Goal: Information Seeking & Learning: Learn about a topic

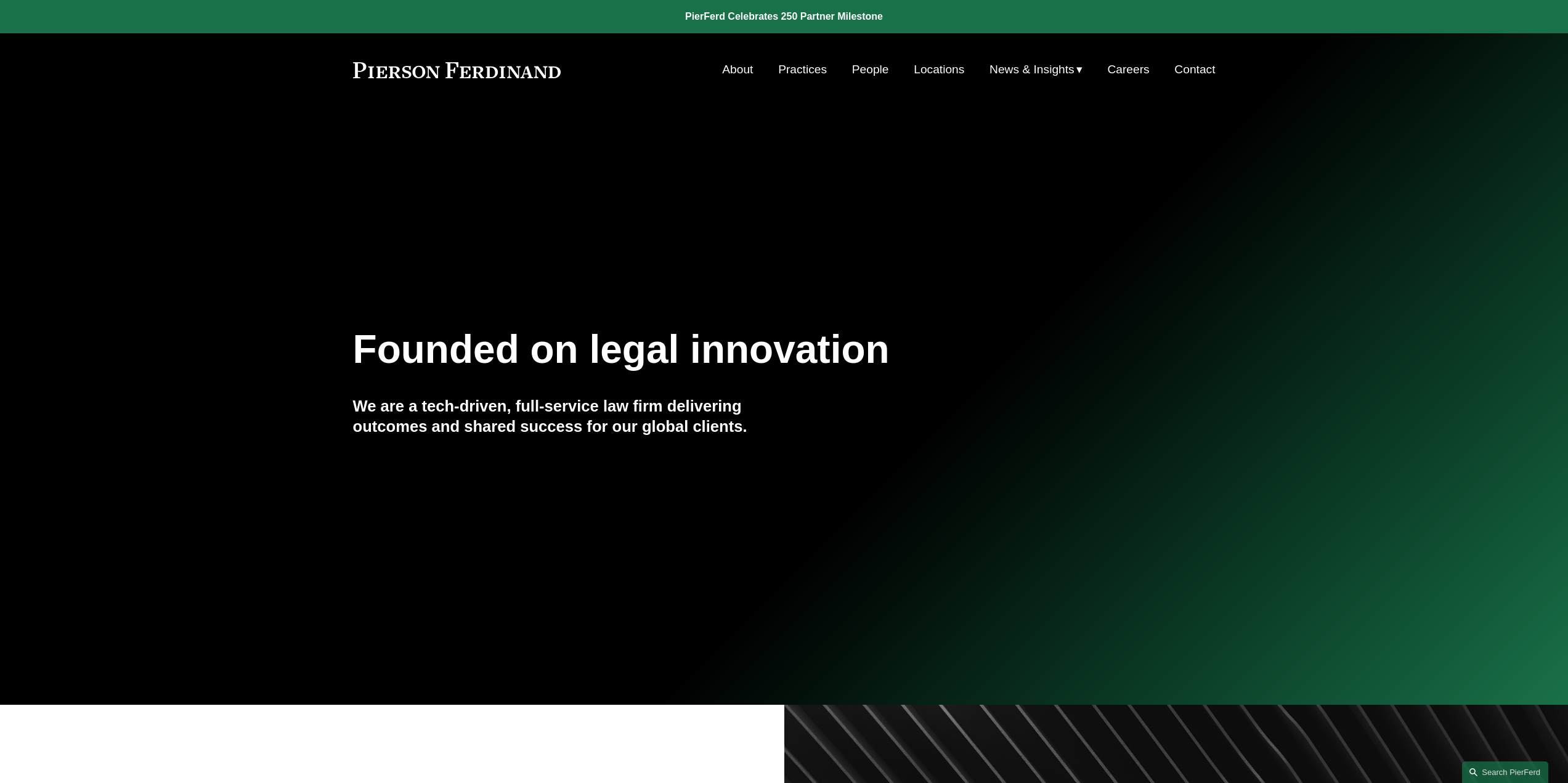
click at [867, 75] on link "People" at bounding box center [870, 70] width 37 height 24
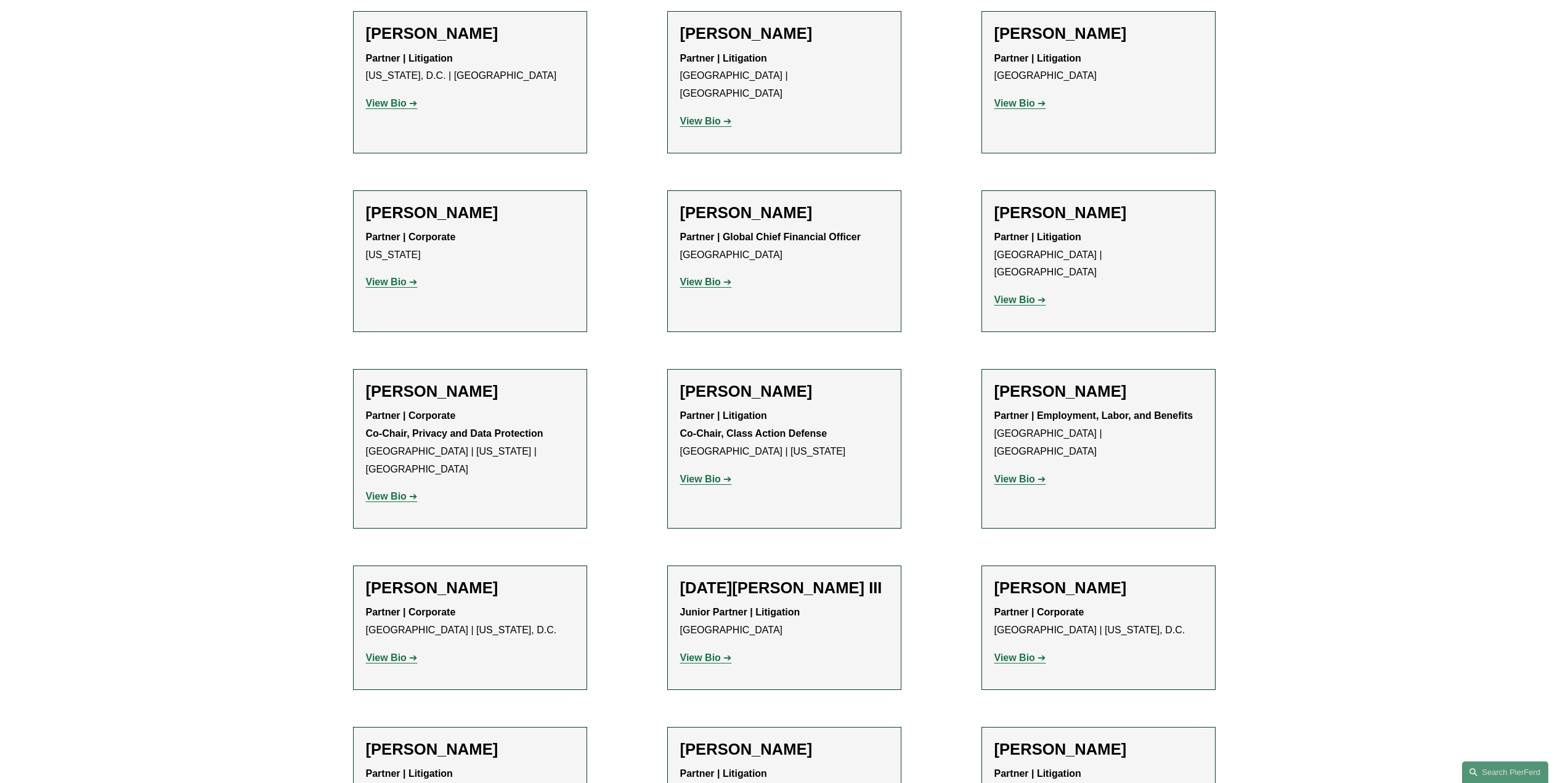
scroll to position [9483, 0]
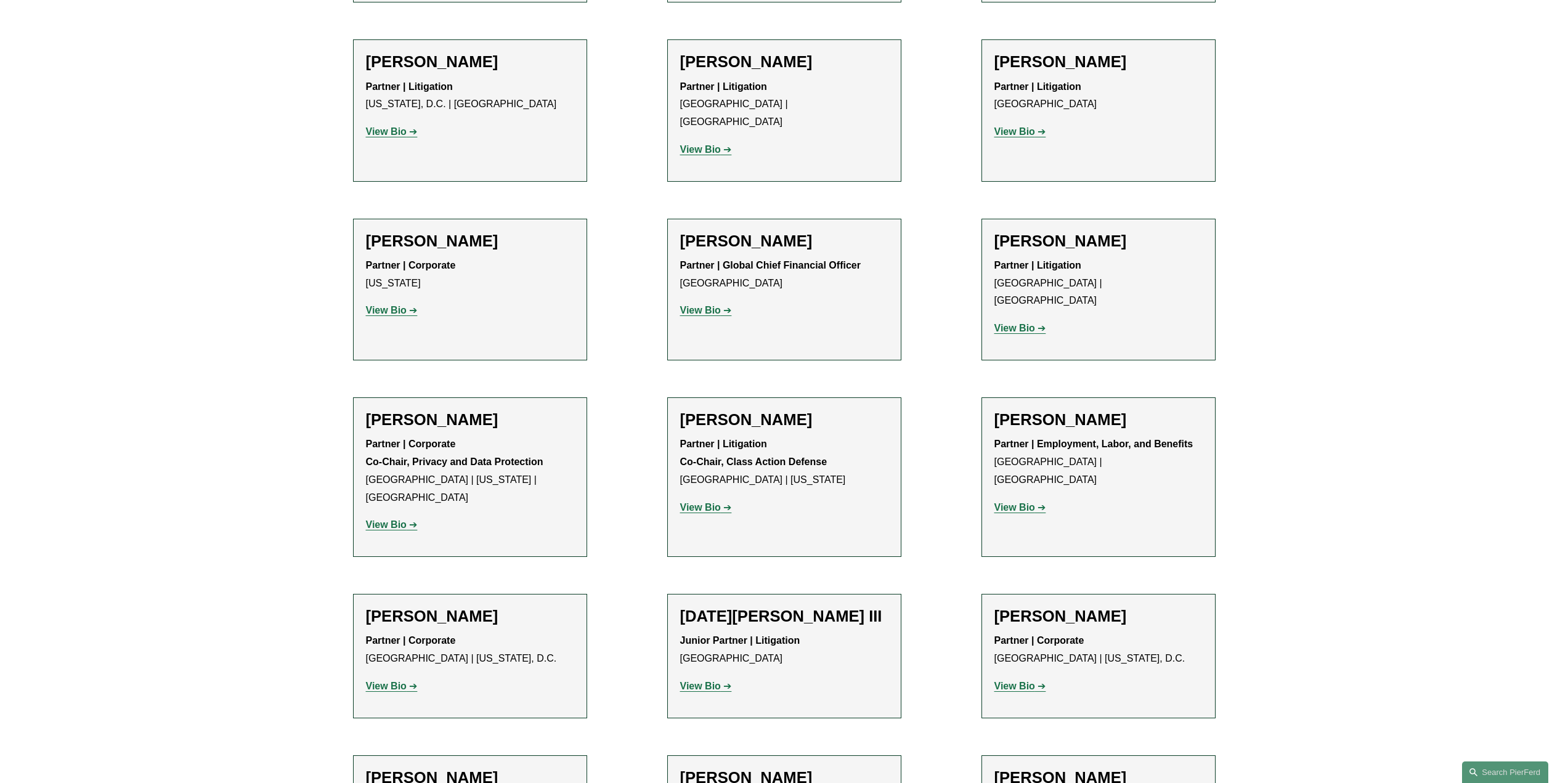
click at [696, 680] on strong "View Bio" at bounding box center [701, 685] width 41 height 10
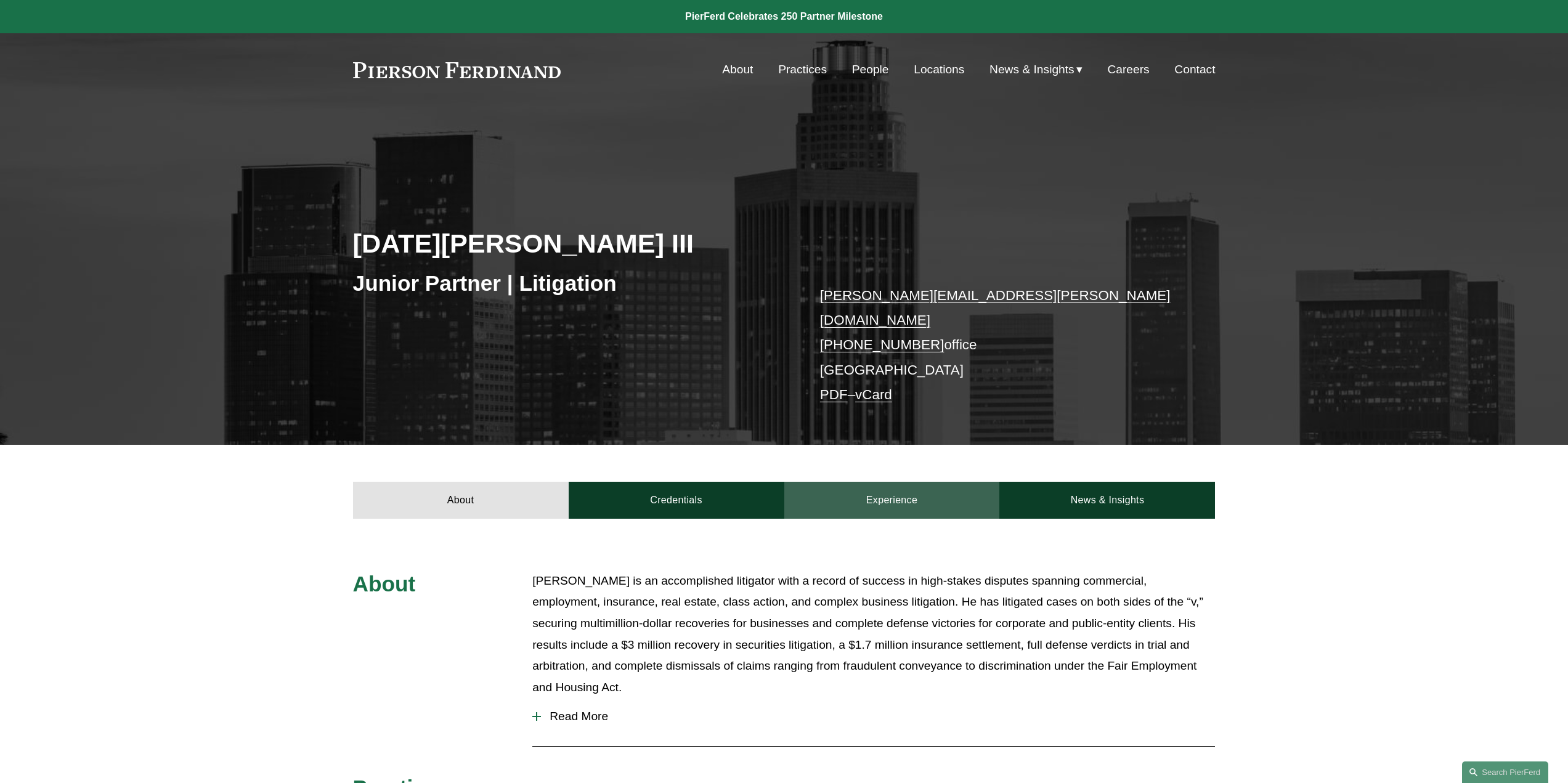
click at [894, 489] on link "Experience" at bounding box center [892, 499] width 215 height 37
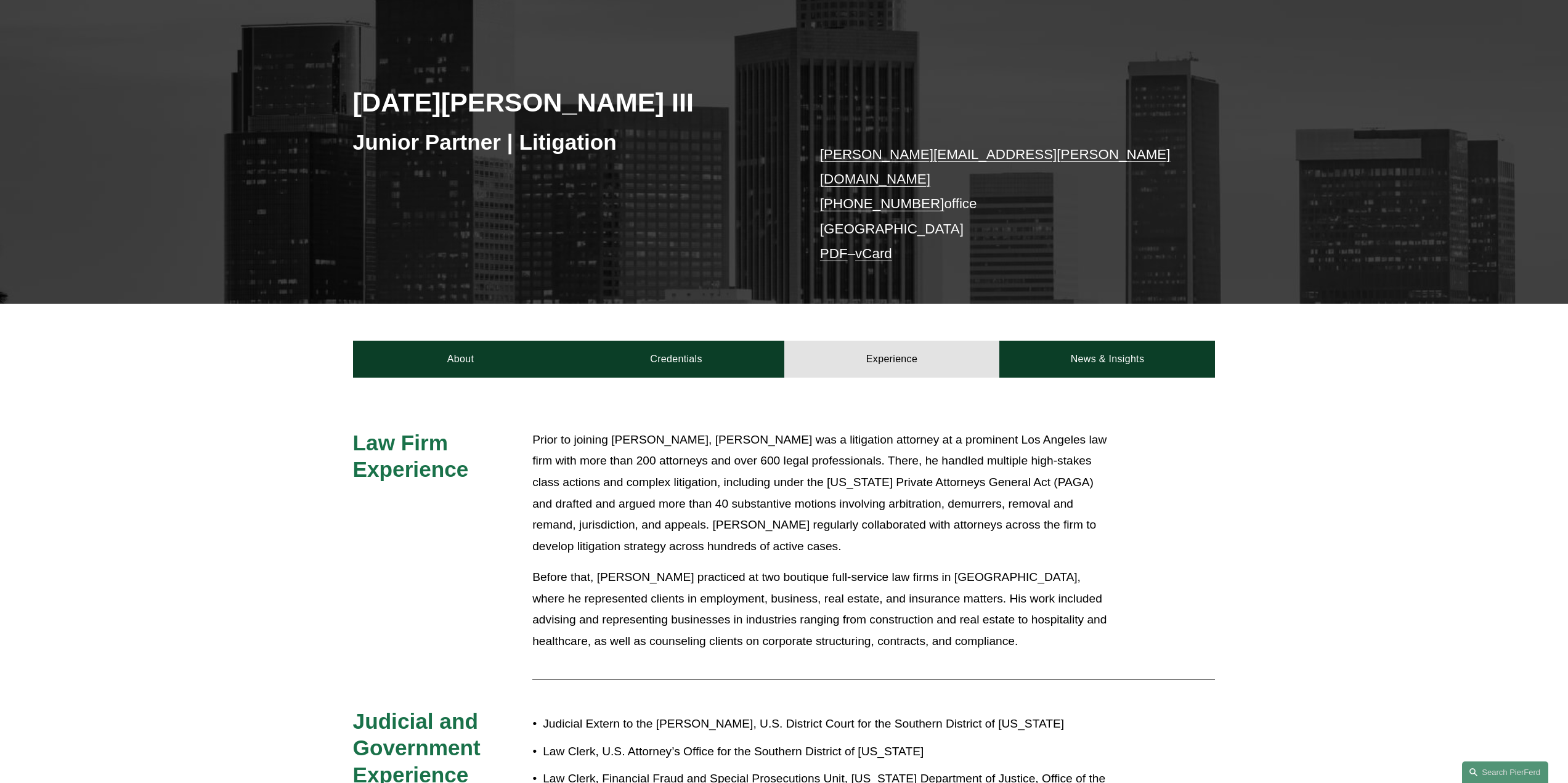
scroll to position [123, 0]
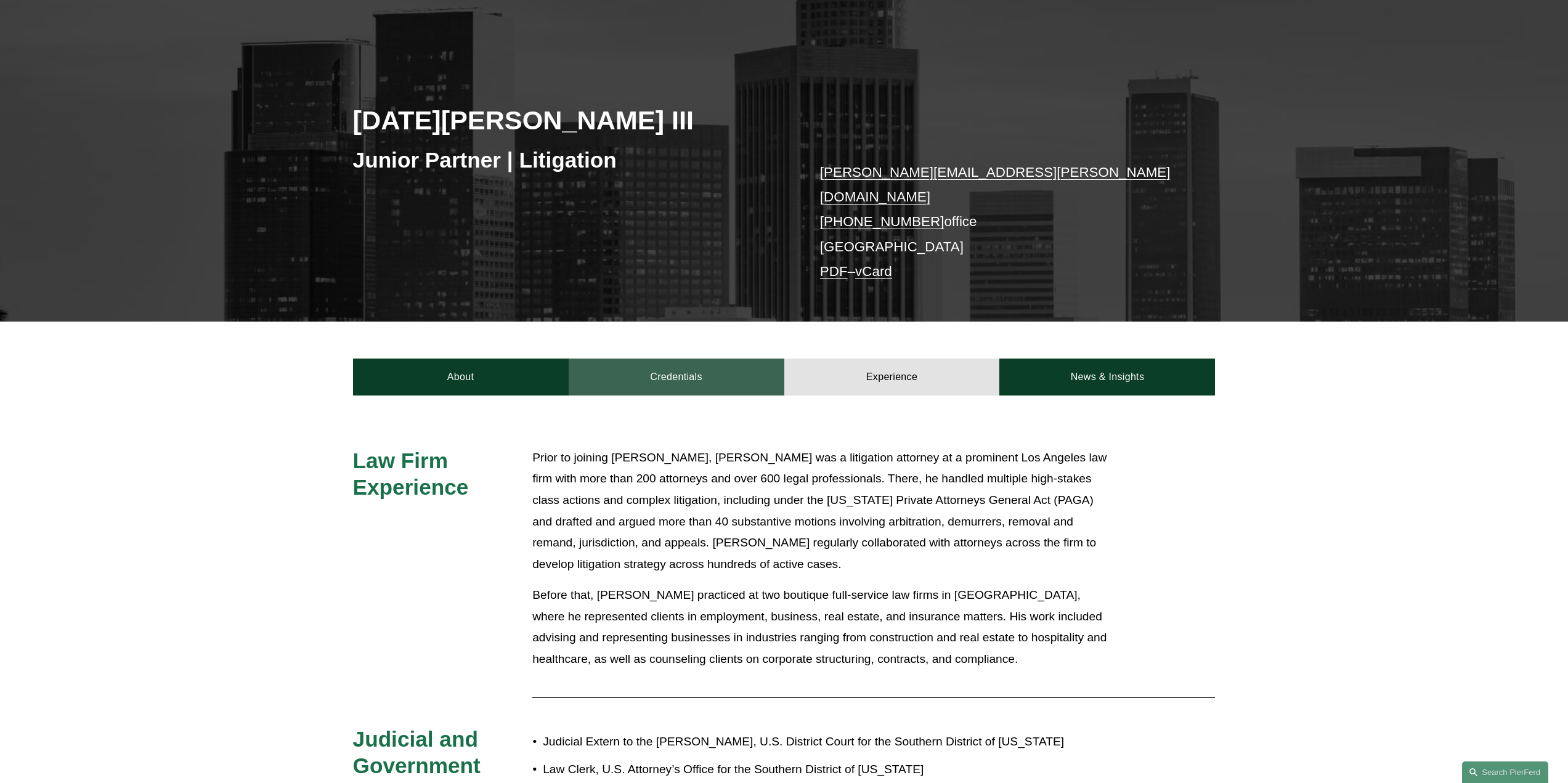
click at [670, 360] on link "Credentials" at bounding box center [676, 376] width 215 height 37
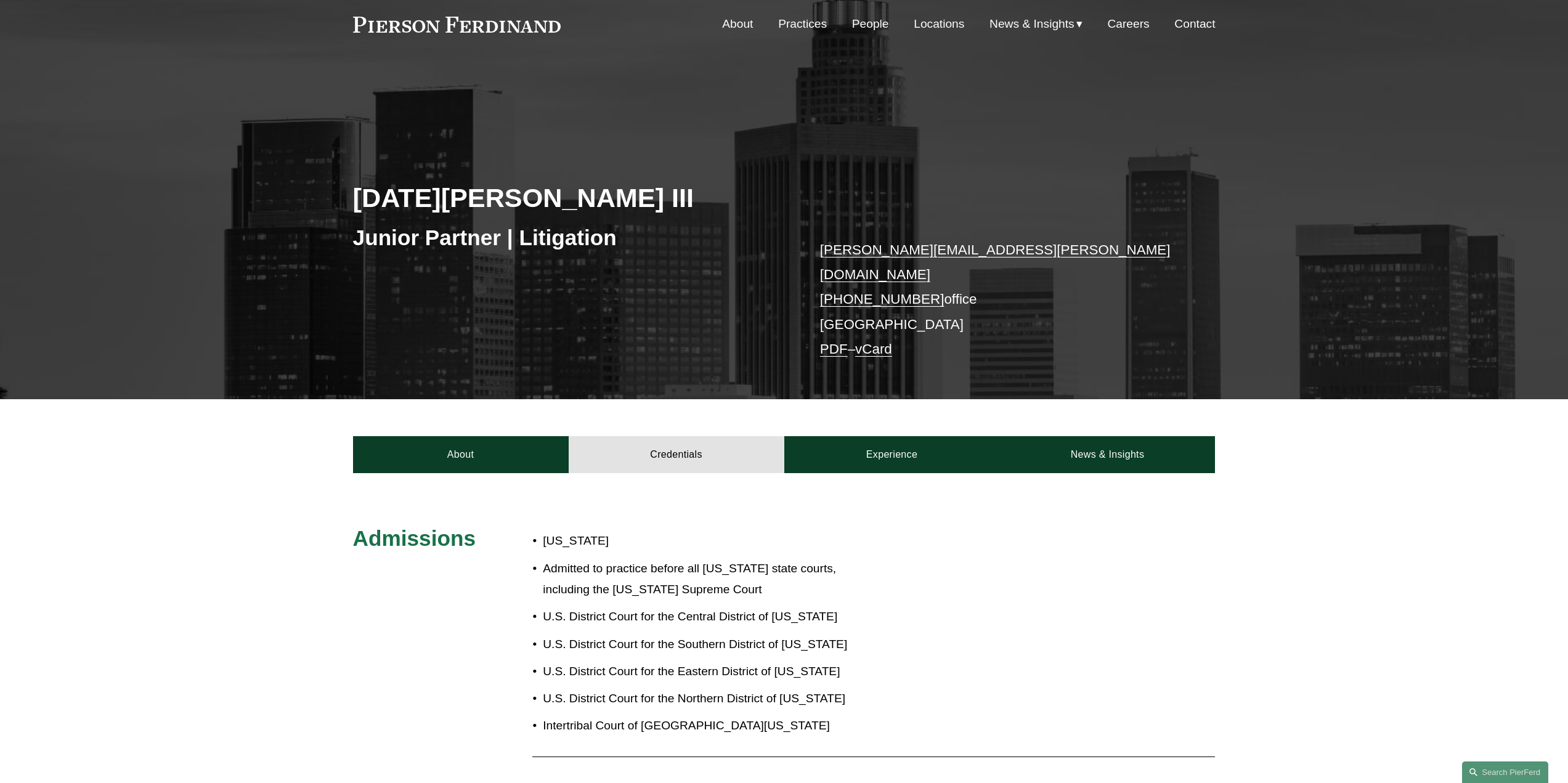
scroll to position [0, 0]
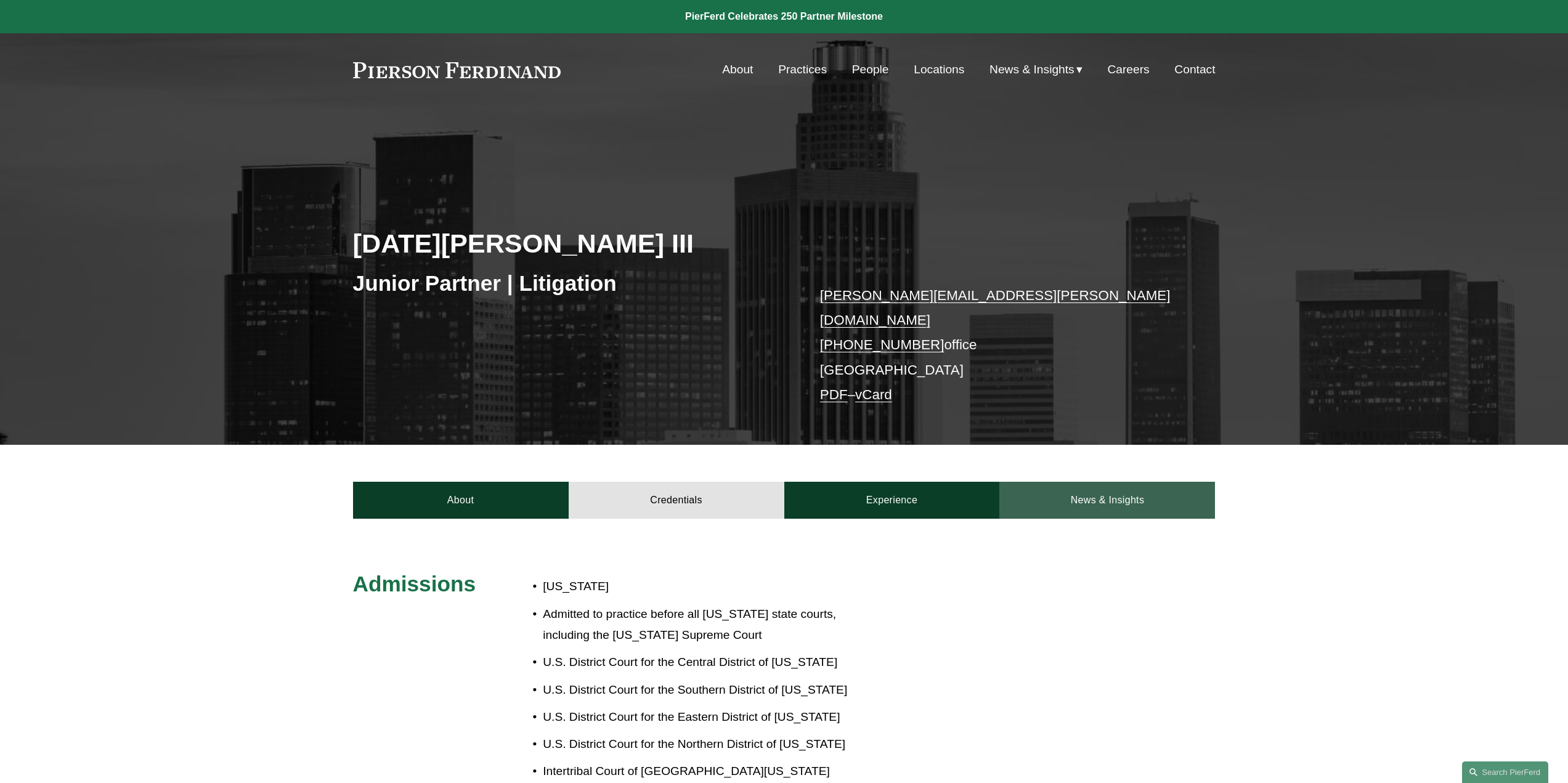
click at [1126, 481] on link "News & Insights" at bounding box center [1107, 499] width 215 height 37
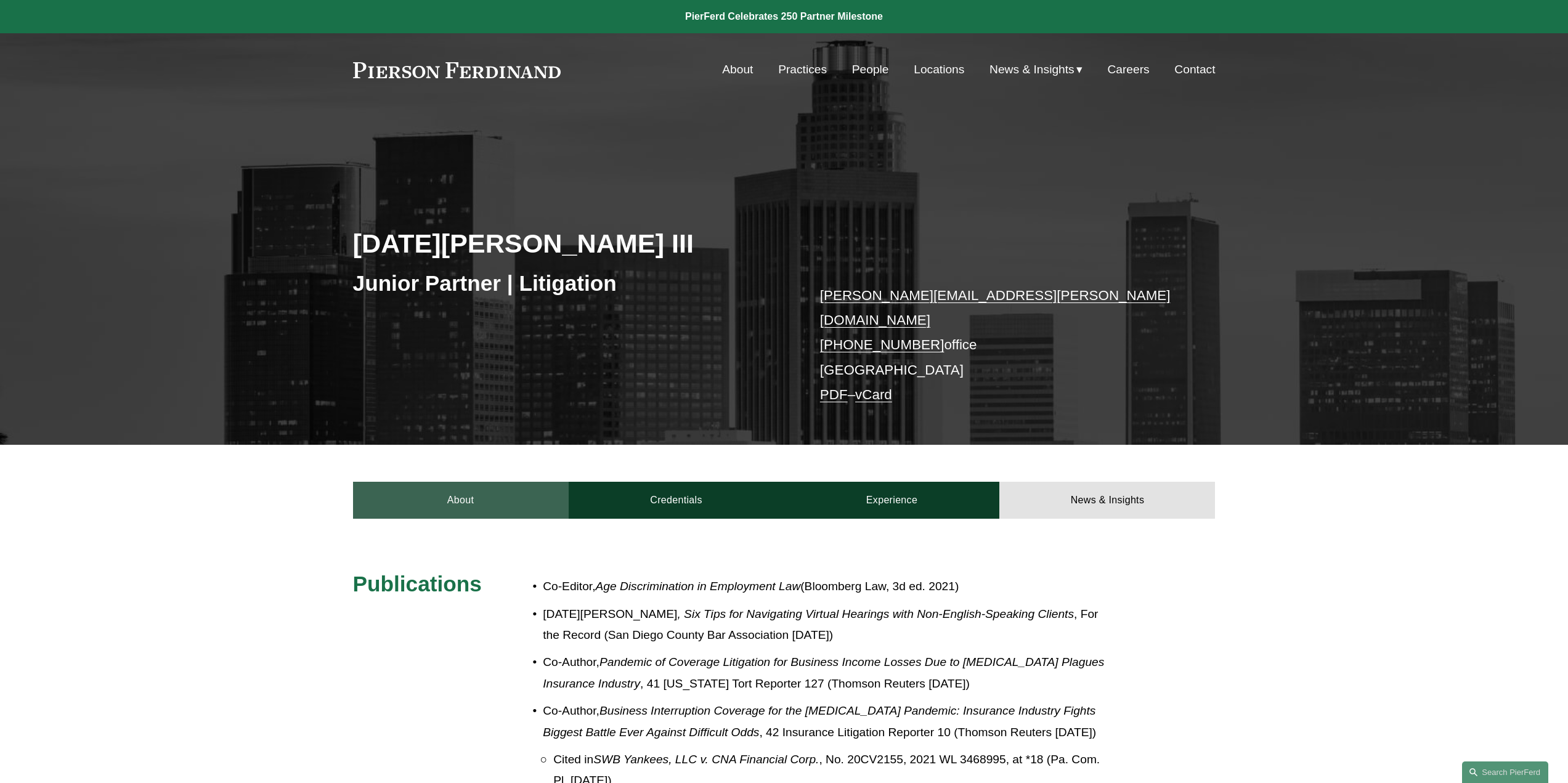
click at [460, 492] on link "About" at bounding box center [460, 499] width 215 height 37
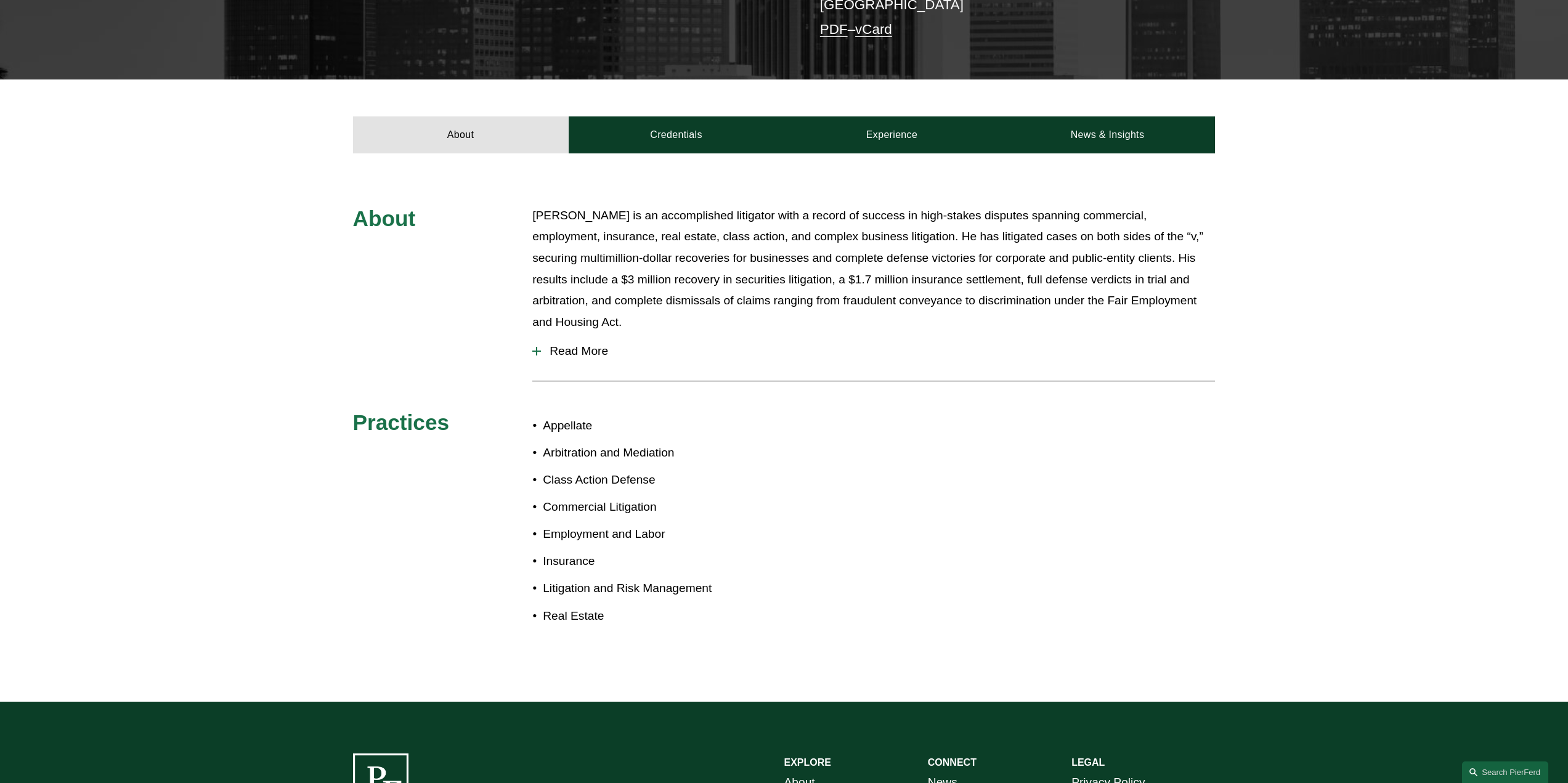
scroll to position [369, 0]
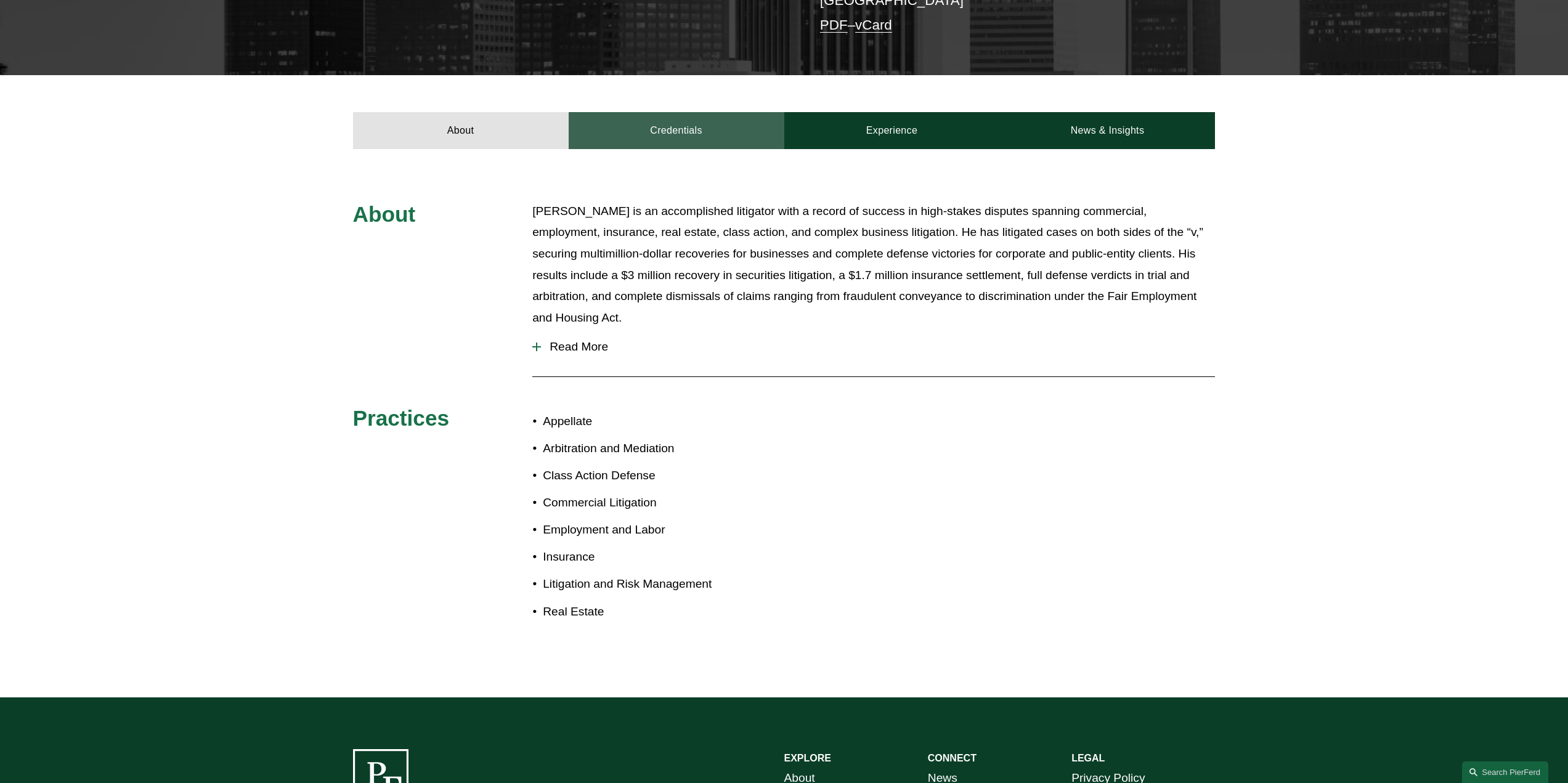
click at [676, 112] on link "Credentials" at bounding box center [676, 130] width 215 height 37
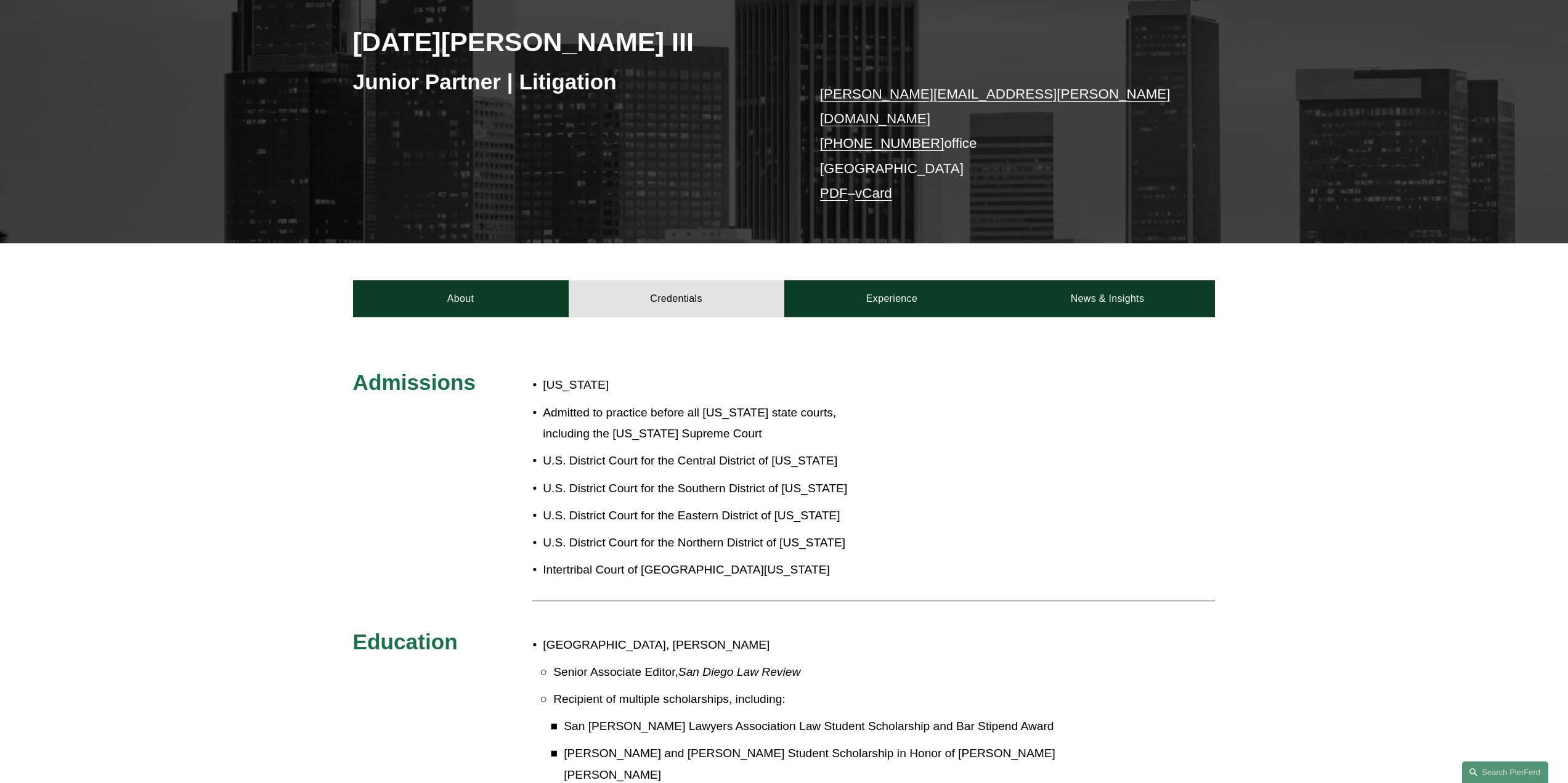
scroll to position [185, 0]
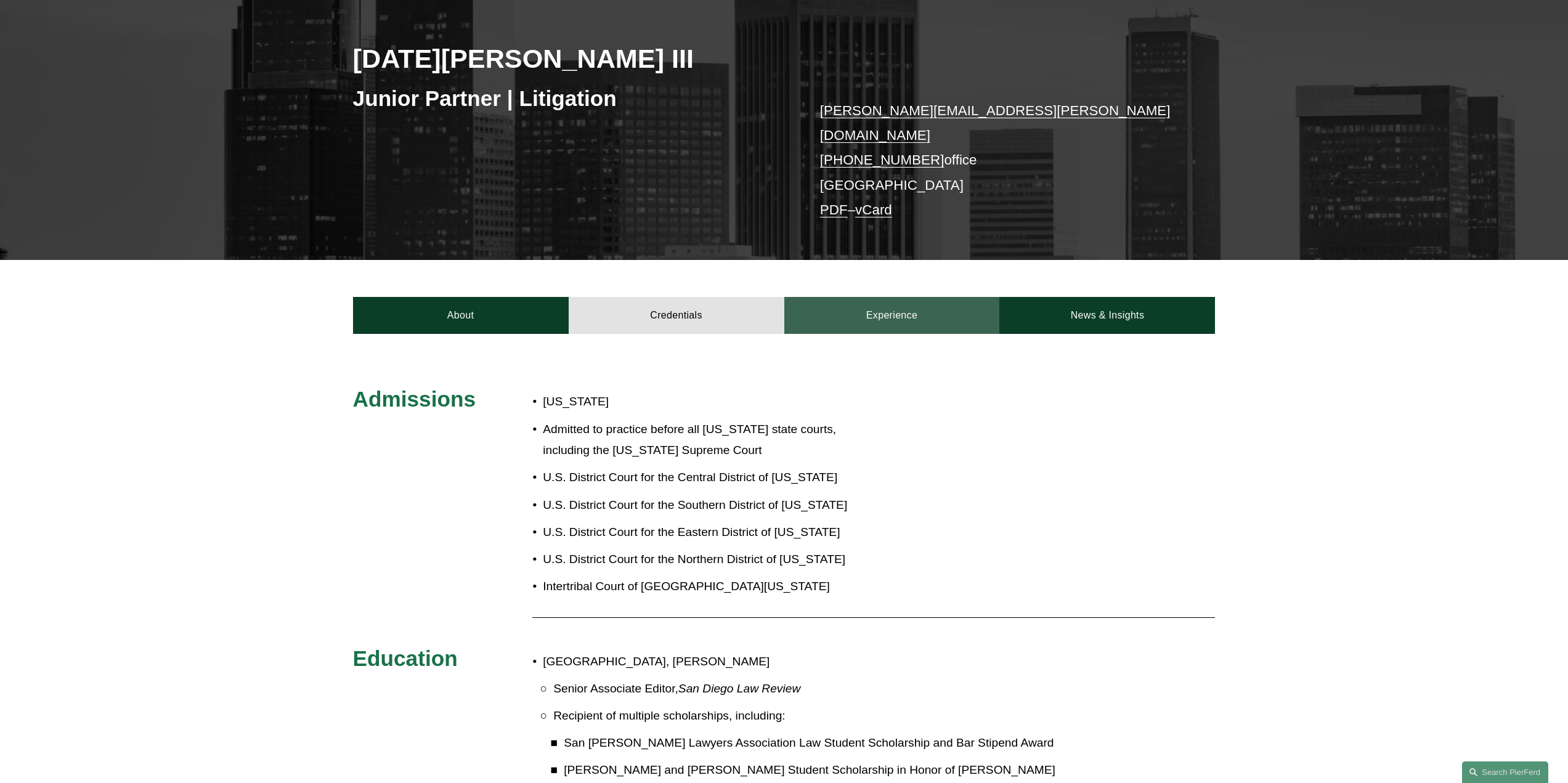
click at [890, 313] on link "Experience" at bounding box center [892, 315] width 215 height 37
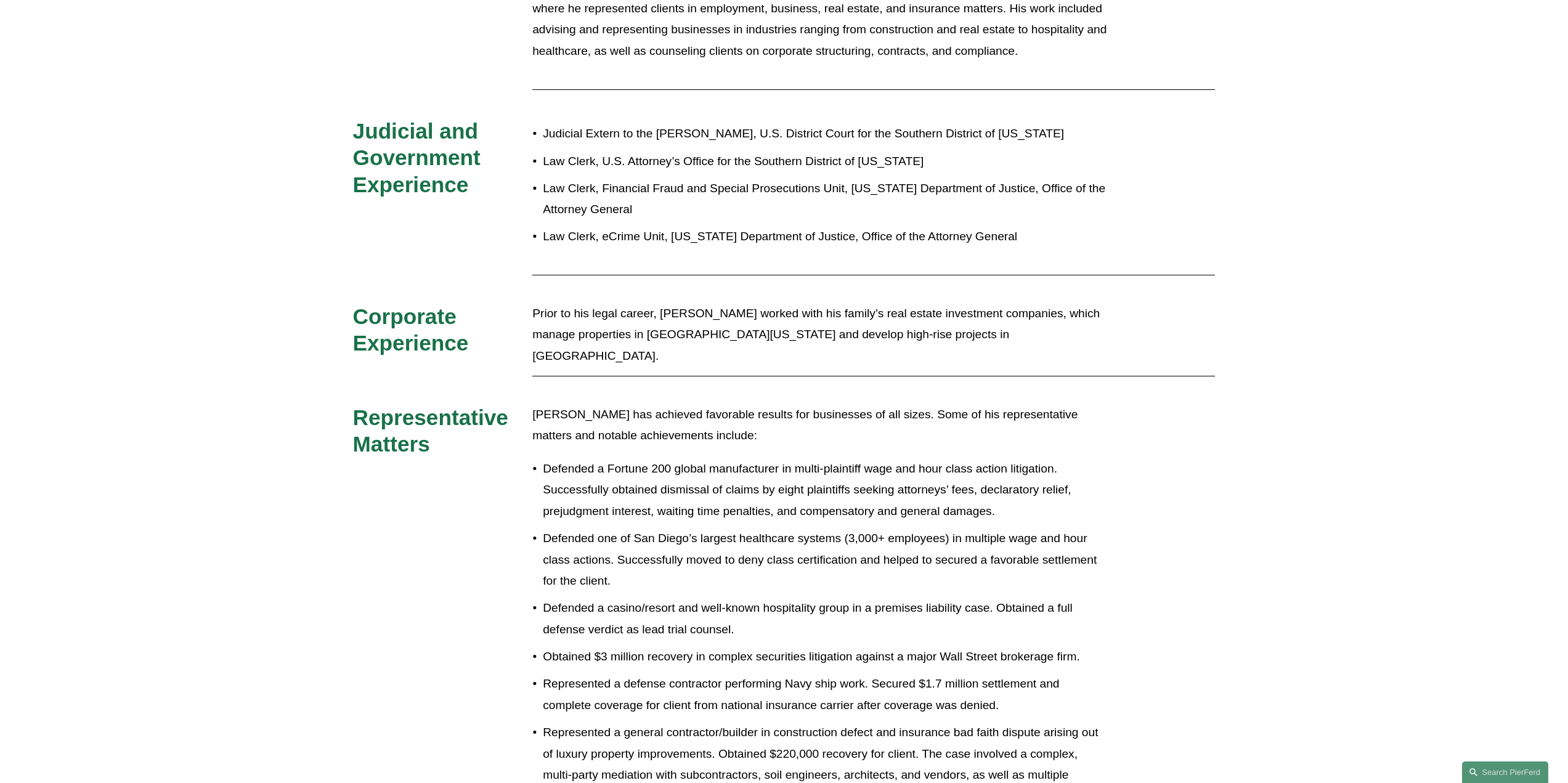
scroll to position [800, 0]
